Goal: Task Accomplishment & Management: Manage account settings

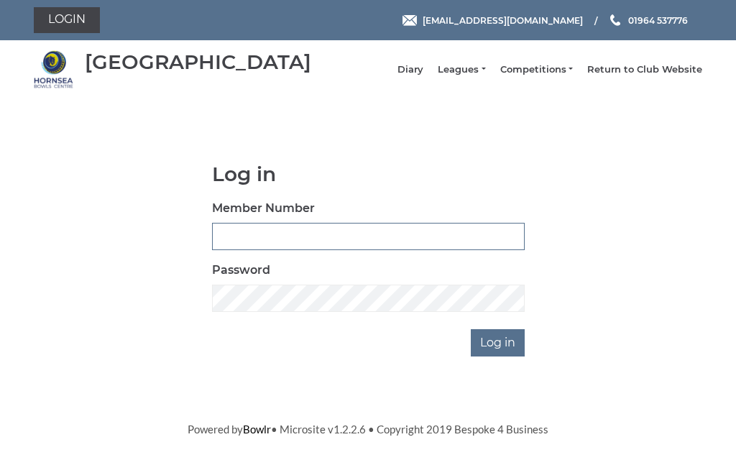
click at [342, 246] on input "Member Number" at bounding box center [368, 236] width 313 height 27
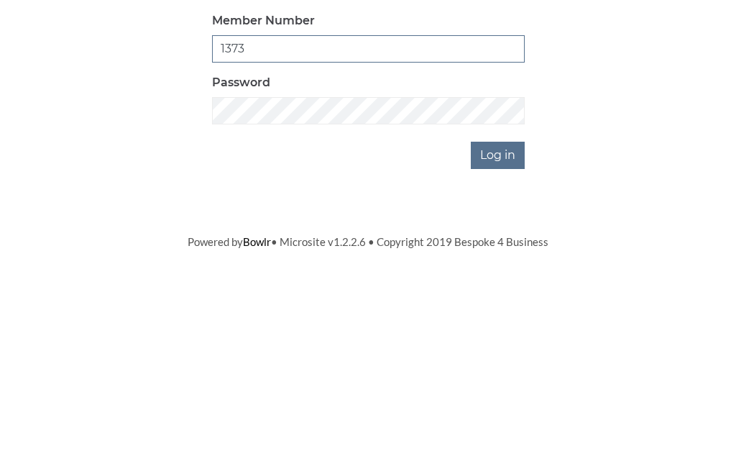
type input "1373"
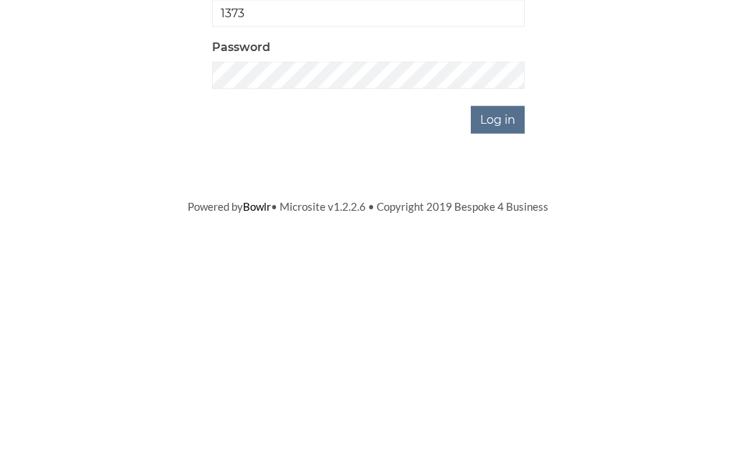
click at [501, 329] on input "Log in" at bounding box center [498, 342] width 54 height 27
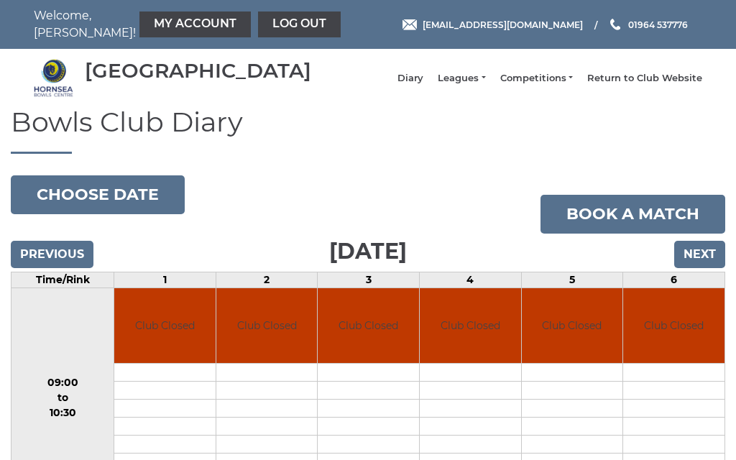
click at [706, 267] on input "Next" at bounding box center [699, 254] width 51 height 27
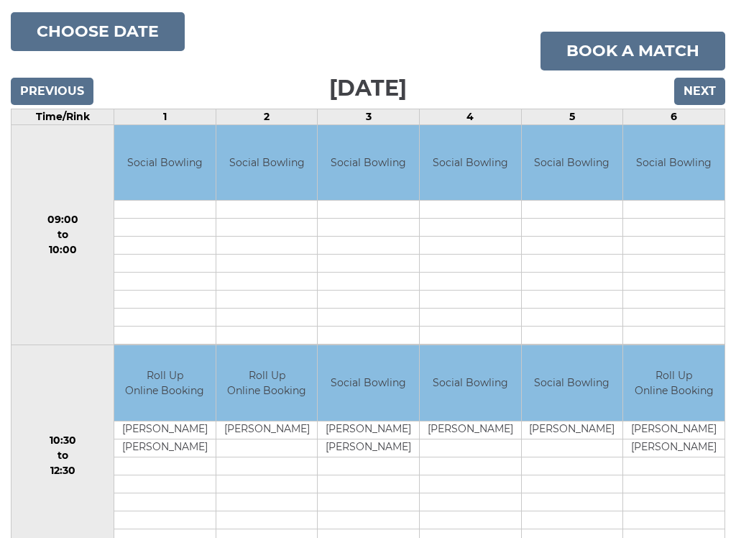
scroll to position [162, 0]
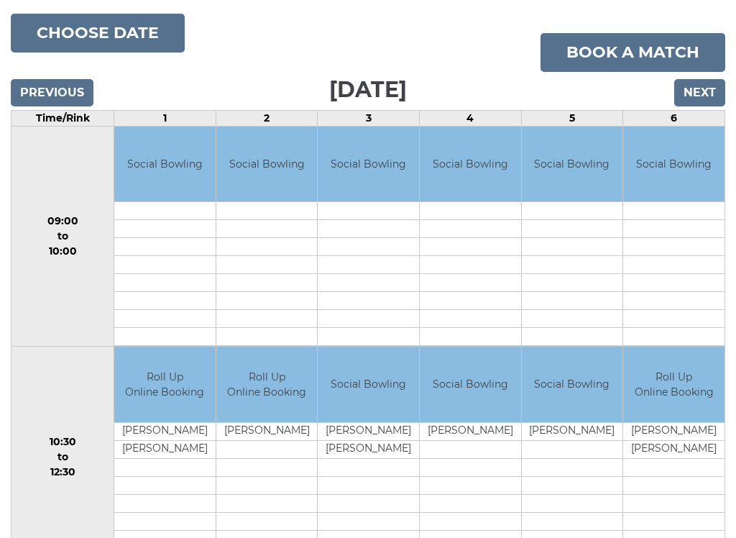
click at [705, 106] on input "Next" at bounding box center [699, 92] width 51 height 27
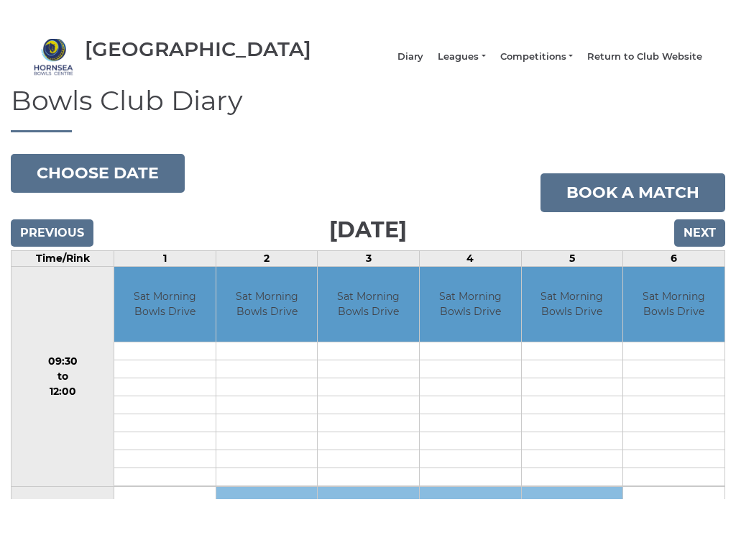
scroll to position [55, 0]
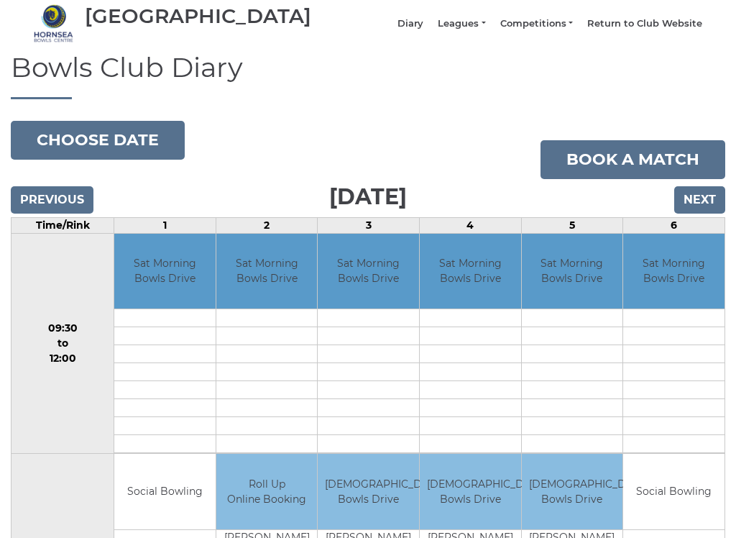
click at [707, 209] on input "Next" at bounding box center [699, 199] width 51 height 27
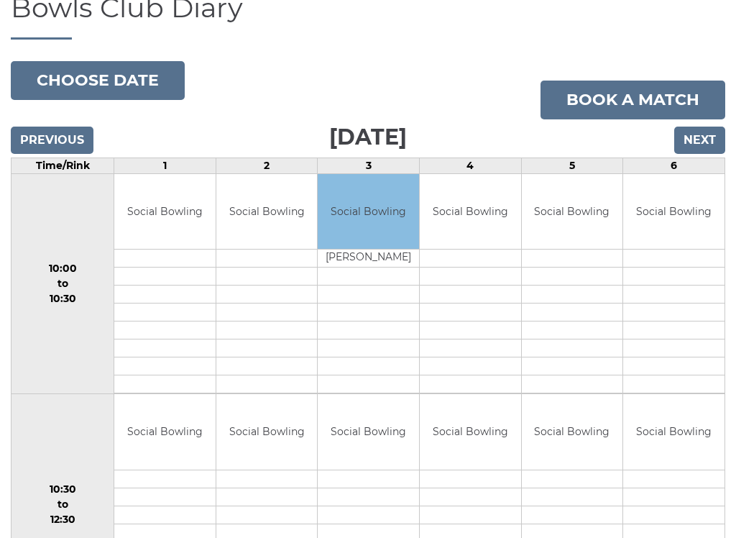
scroll to position [115, 0]
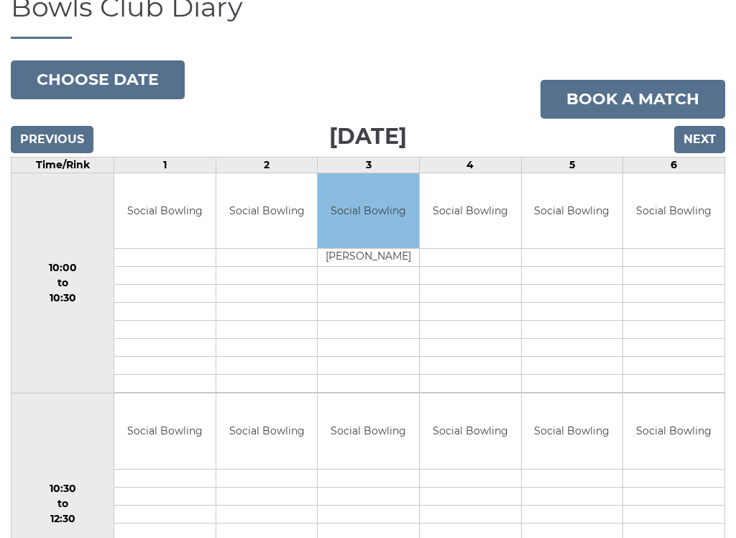
click at [709, 150] on input "Next" at bounding box center [699, 139] width 51 height 27
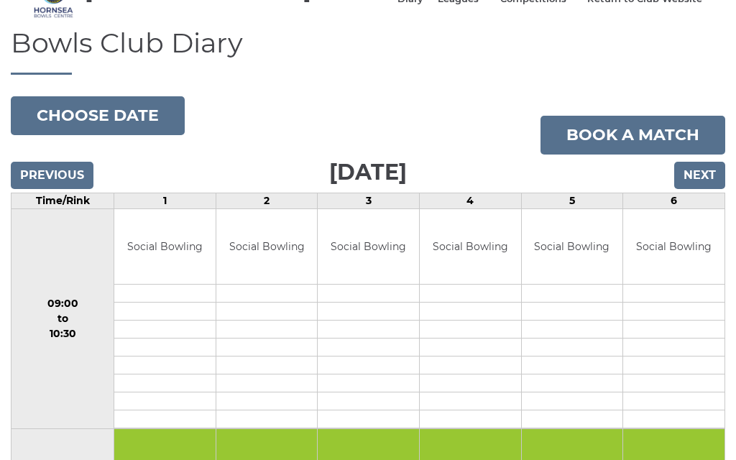
scroll to position [78, 0]
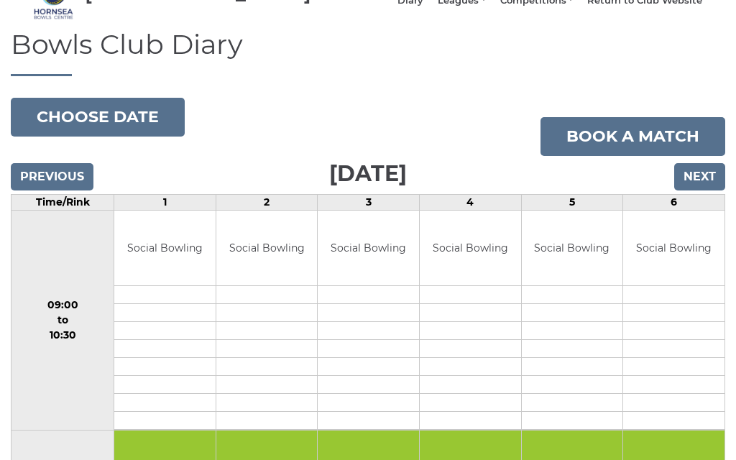
click at [702, 183] on input "Next" at bounding box center [699, 176] width 51 height 27
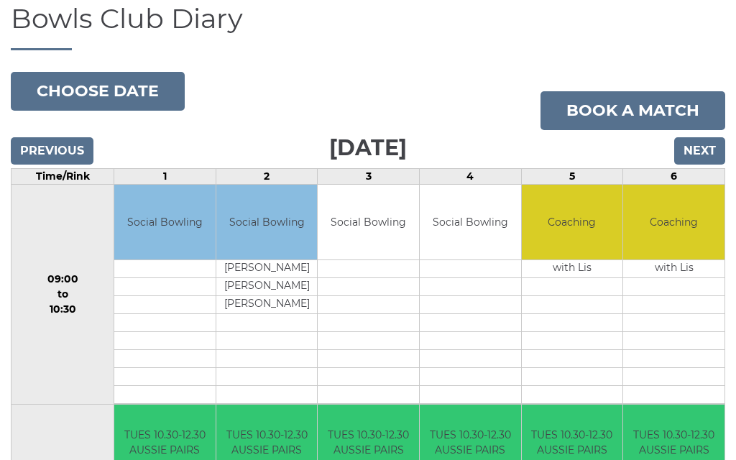
scroll to position [72, 0]
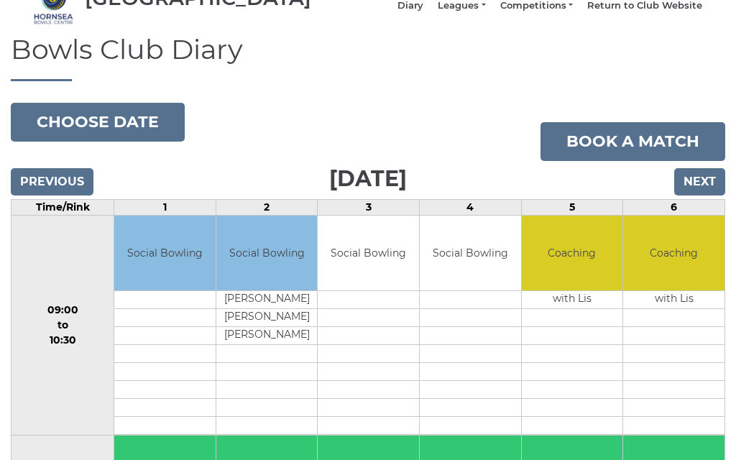
click at [713, 196] on input "Next" at bounding box center [699, 182] width 51 height 27
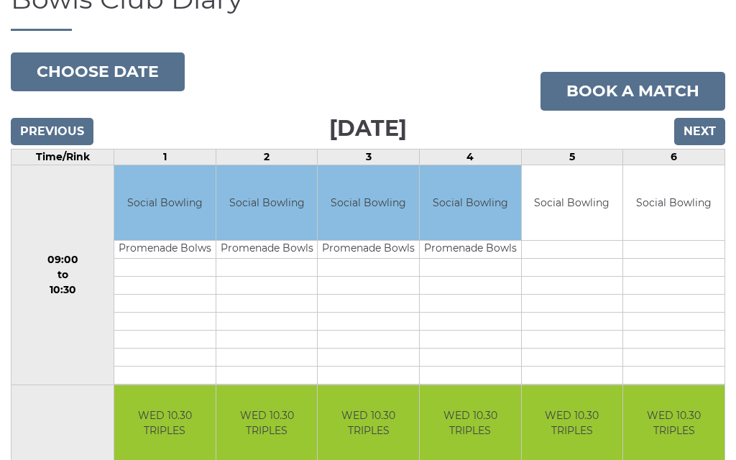
scroll to position [122, 0]
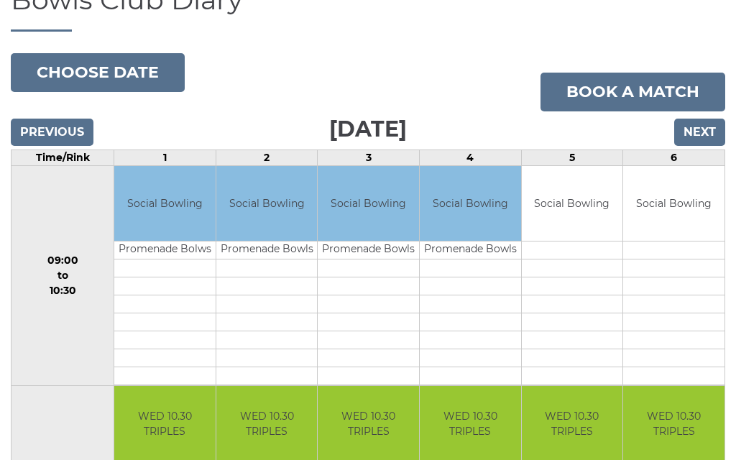
click at [712, 137] on input "Next" at bounding box center [699, 132] width 51 height 27
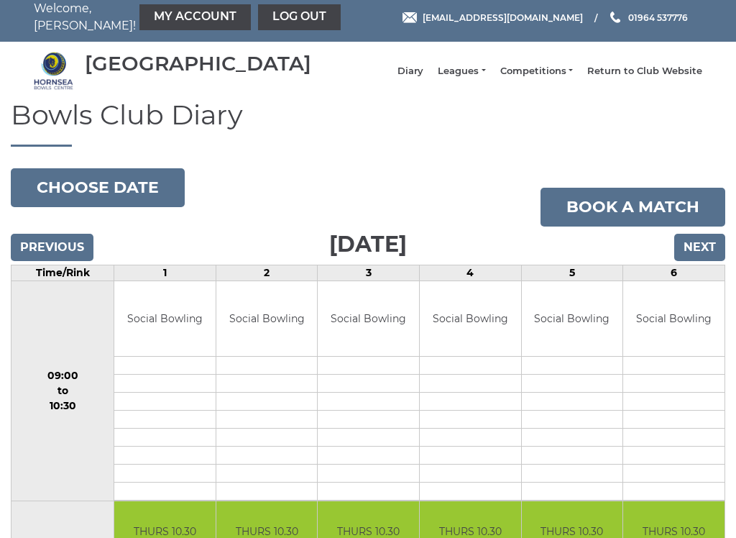
scroll to position [8, 0]
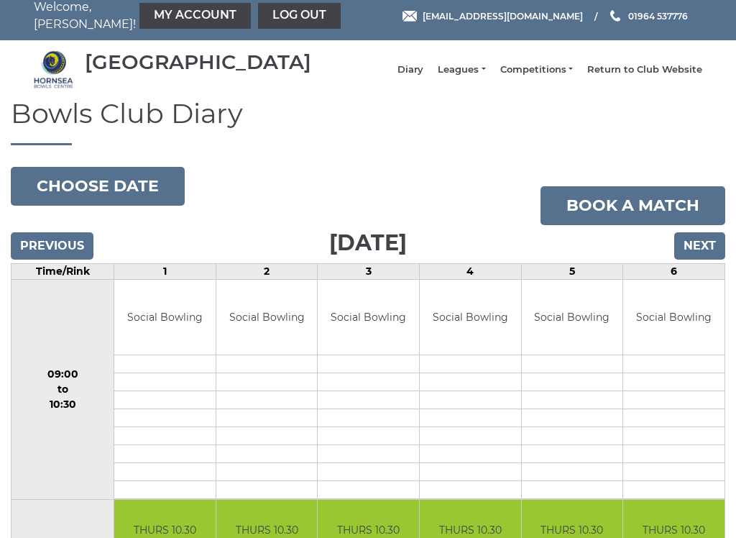
click at [703, 256] on input "Next" at bounding box center [699, 246] width 51 height 27
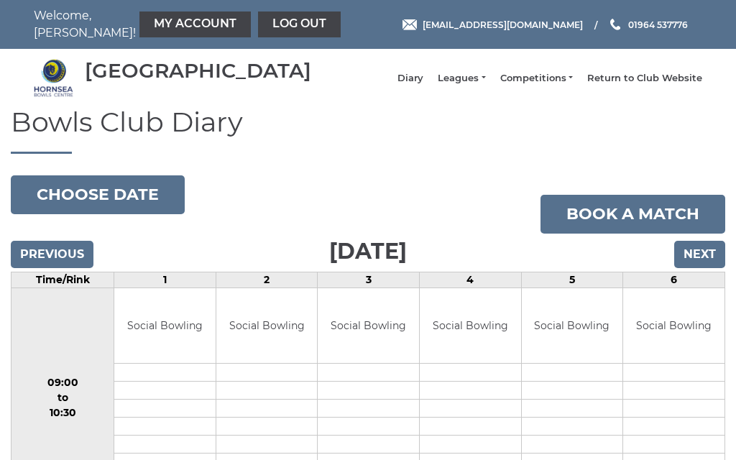
click at [485, 80] on link "Leagues" at bounding box center [461, 78] width 47 height 13
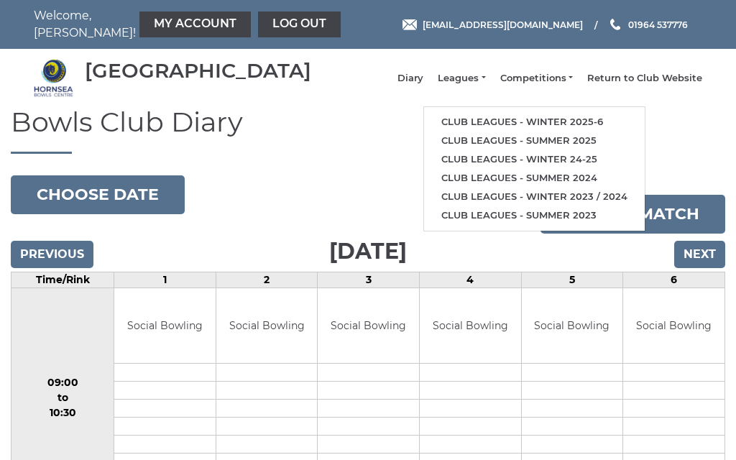
click at [579, 132] on link "Club leagues - Winter 2025-6" at bounding box center [534, 122] width 221 height 19
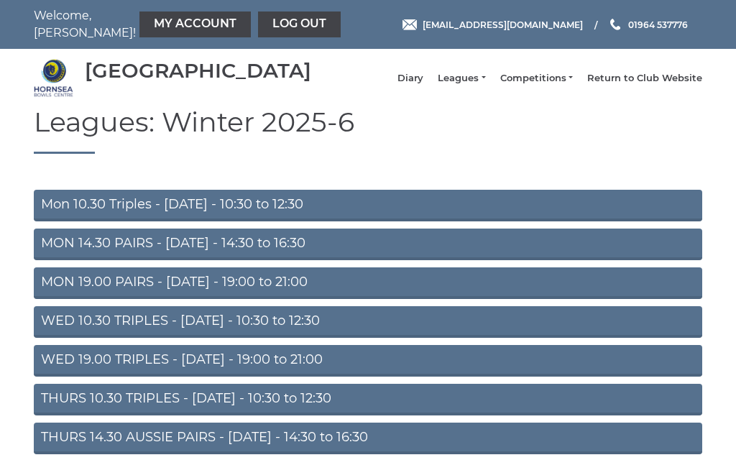
click at [150, 21] on link "My Account" at bounding box center [194, 25] width 111 height 26
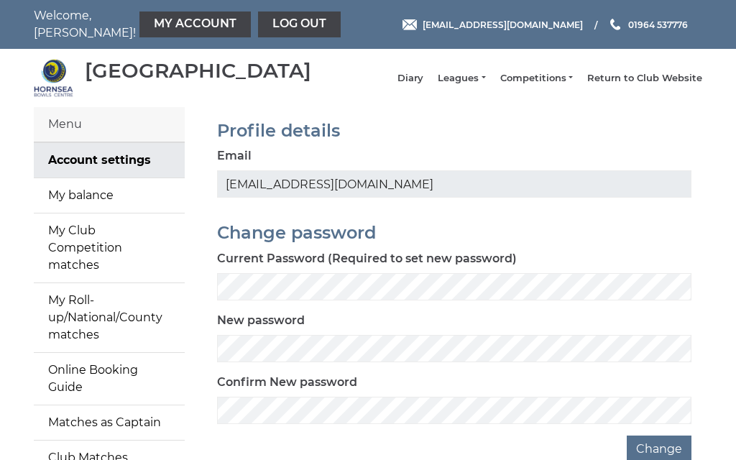
click at [96, 208] on link "My balance" at bounding box center [109, 195] width 151 height 35
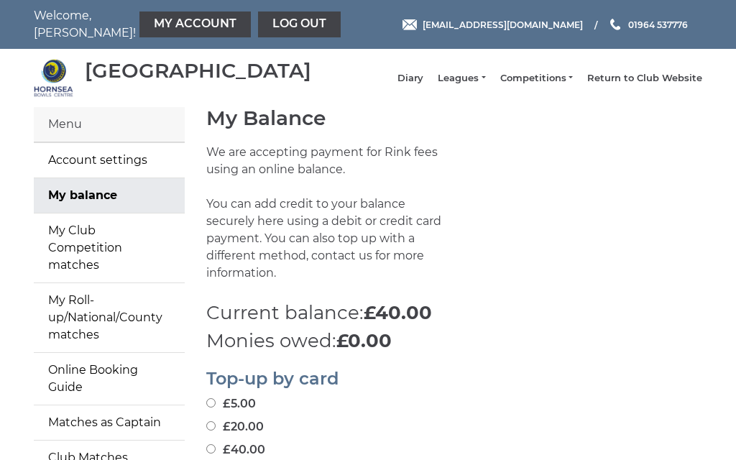
click at [270, 19] on link "Log out" at bounding box center [299, 25] width 83 height 26
